Goal: Answer question/provide support: Share knowledge or assist other users

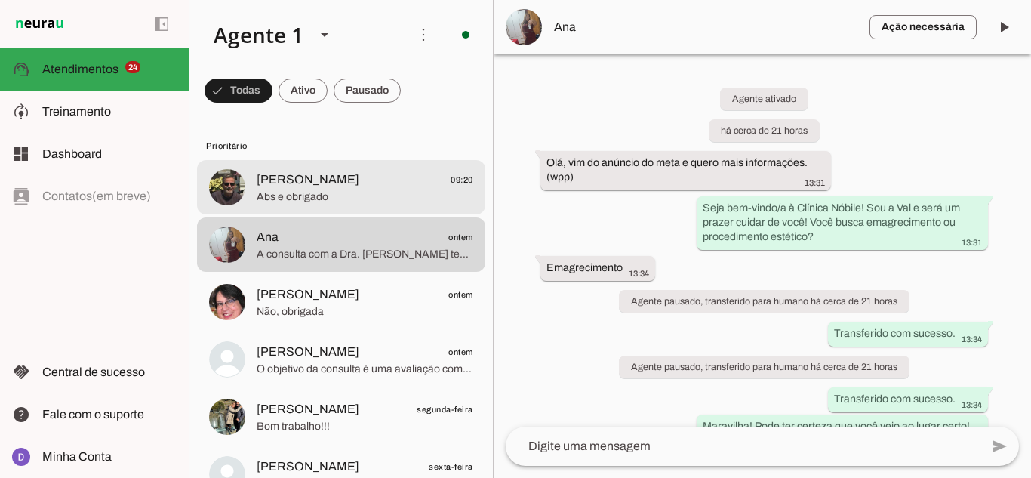
click at [331, 211] on md-item "[PERSON_NAME] 09:20 Abs e obrigado" at bounding box center [341, 187] width 288 height 54
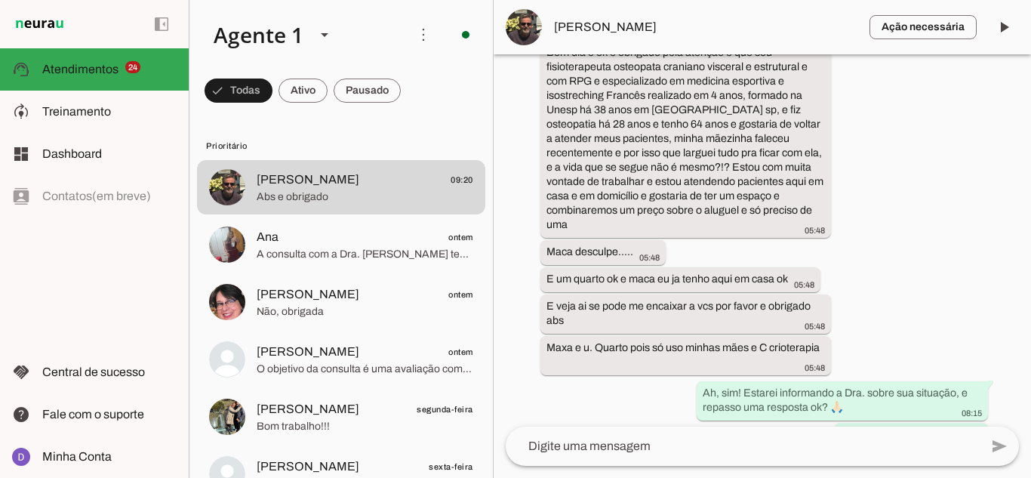
scroll to position [2485, 0]
